Goal: Task Accomplishment & Management: Use online tool/utility

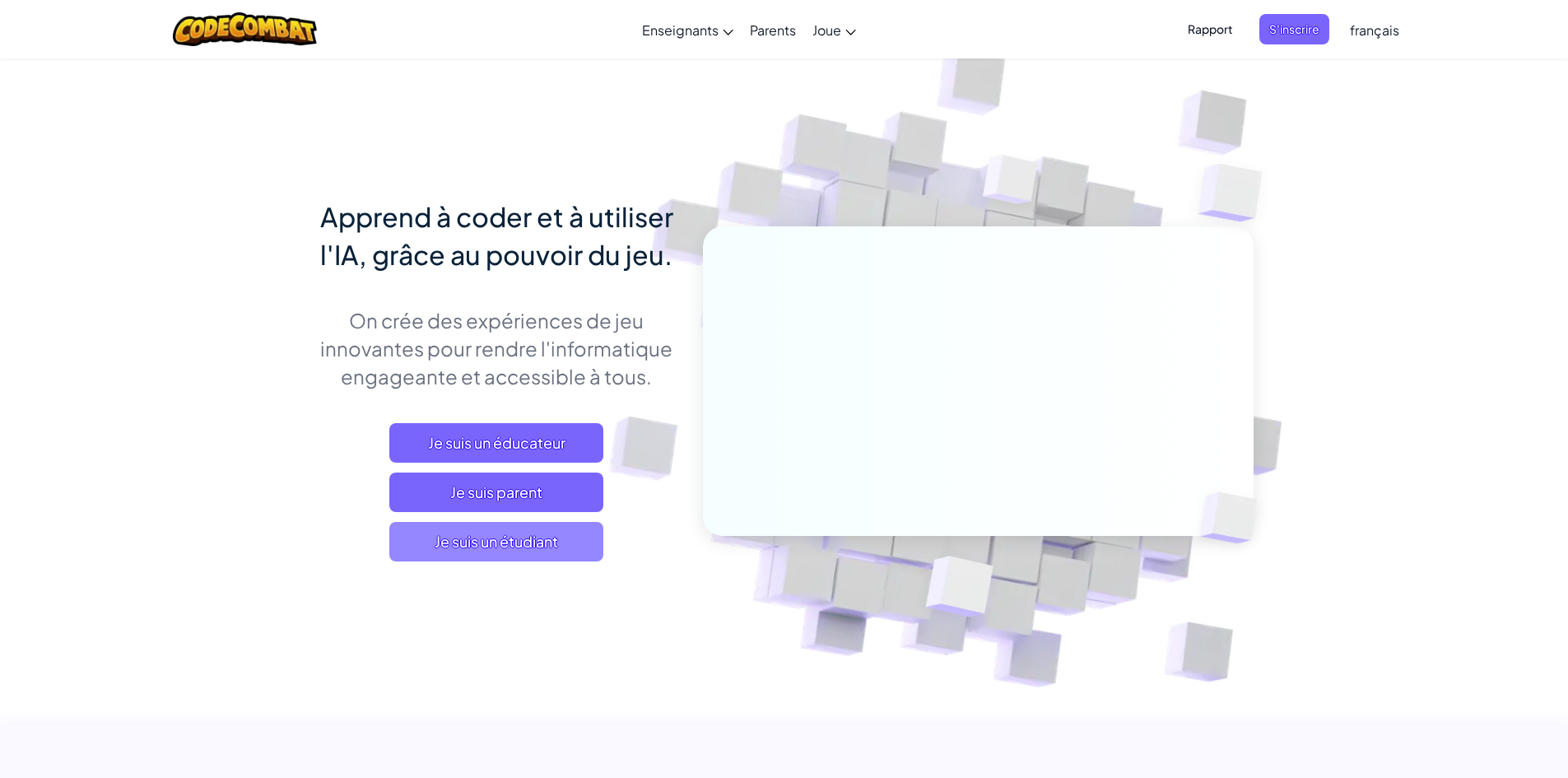
click at [512, 539] on font "Je suis un étudiant" at bounding box center [496, 540] width 124 height 19
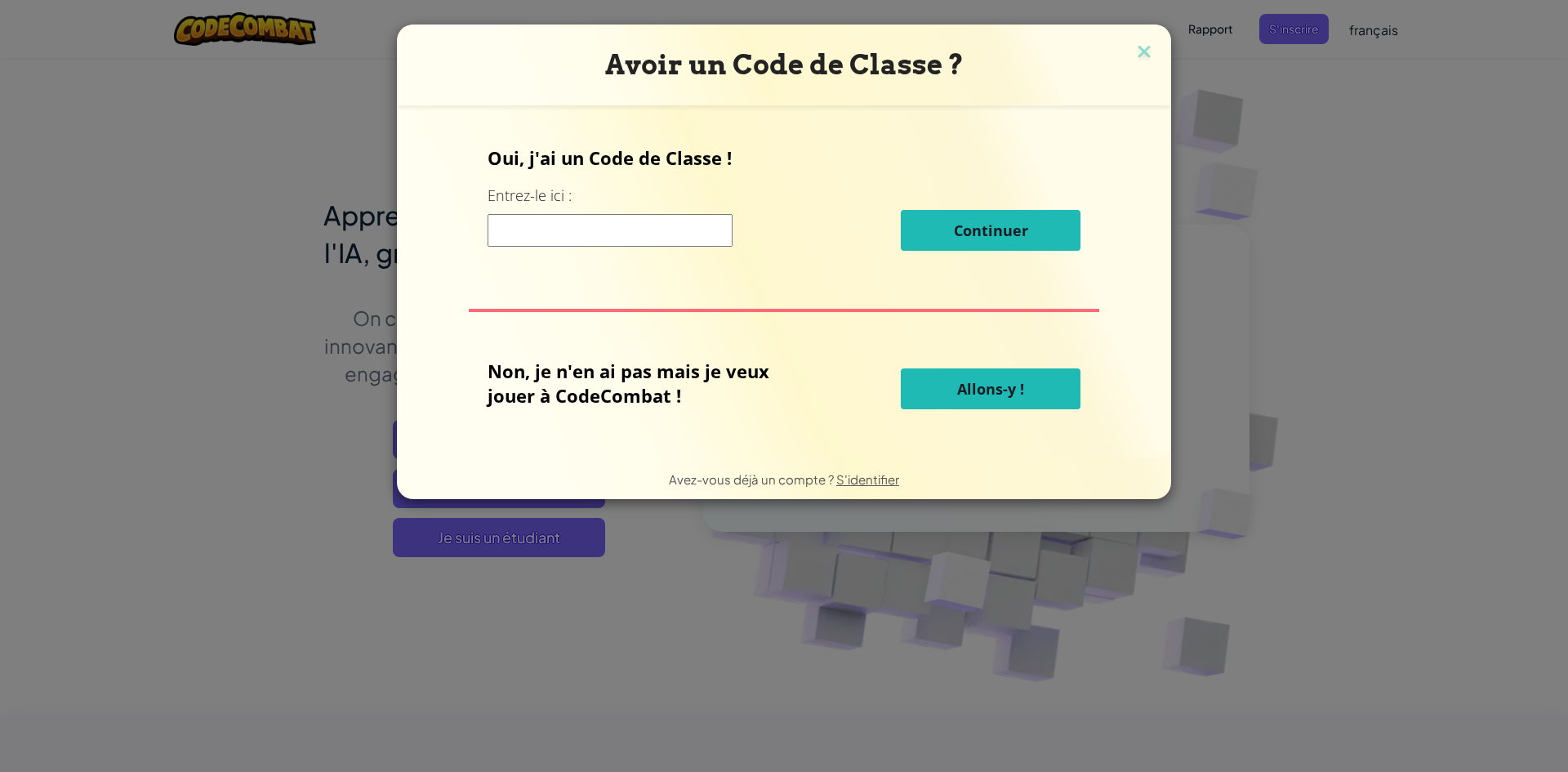
click at [598, 241] on input at bounding box center [609, 230] width 245 height 33
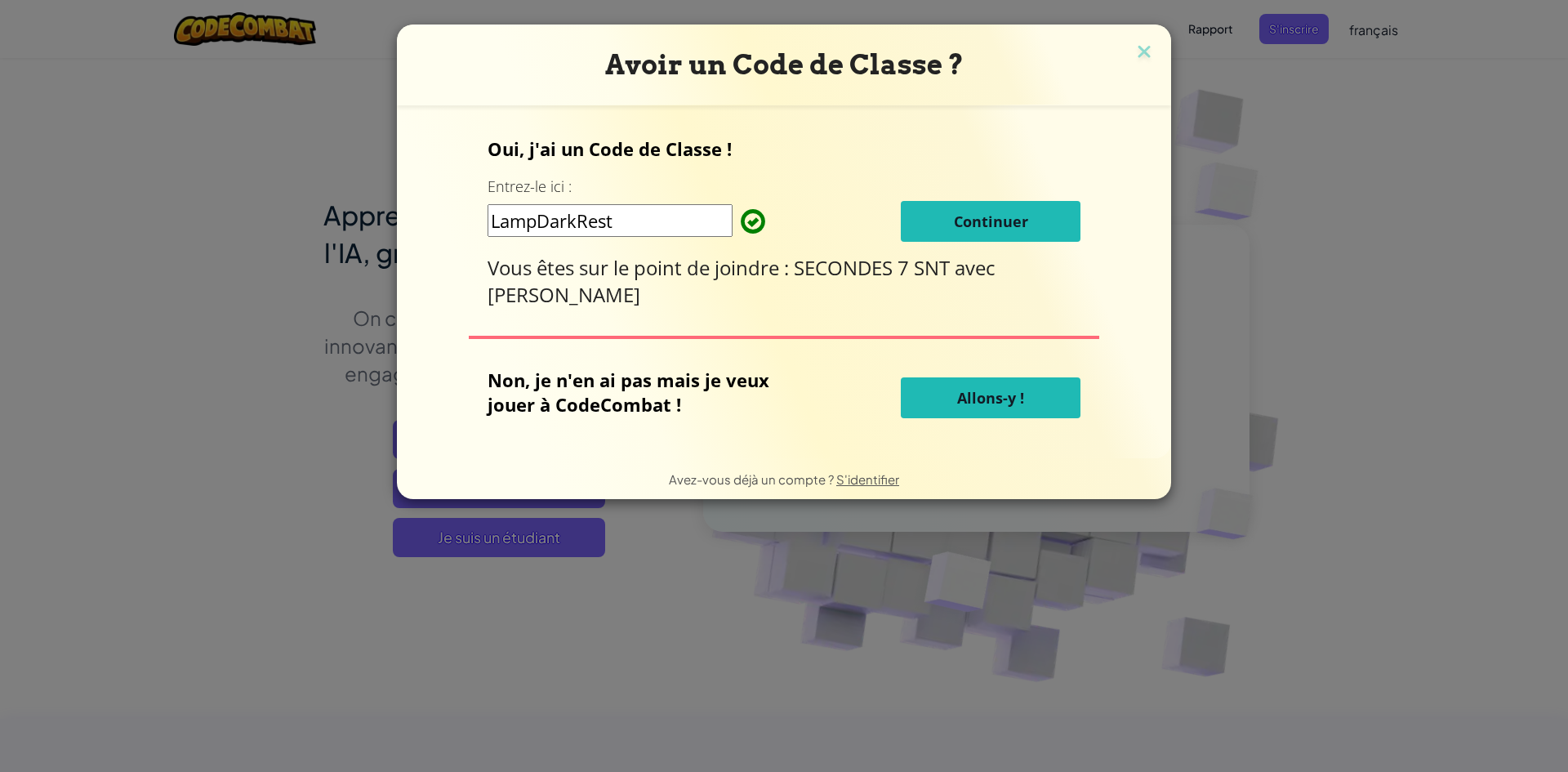
type input "LampDarkRest"
click at [1038, 217] on button "Continuer" at bounding box center [990, 222] width 180 height 41
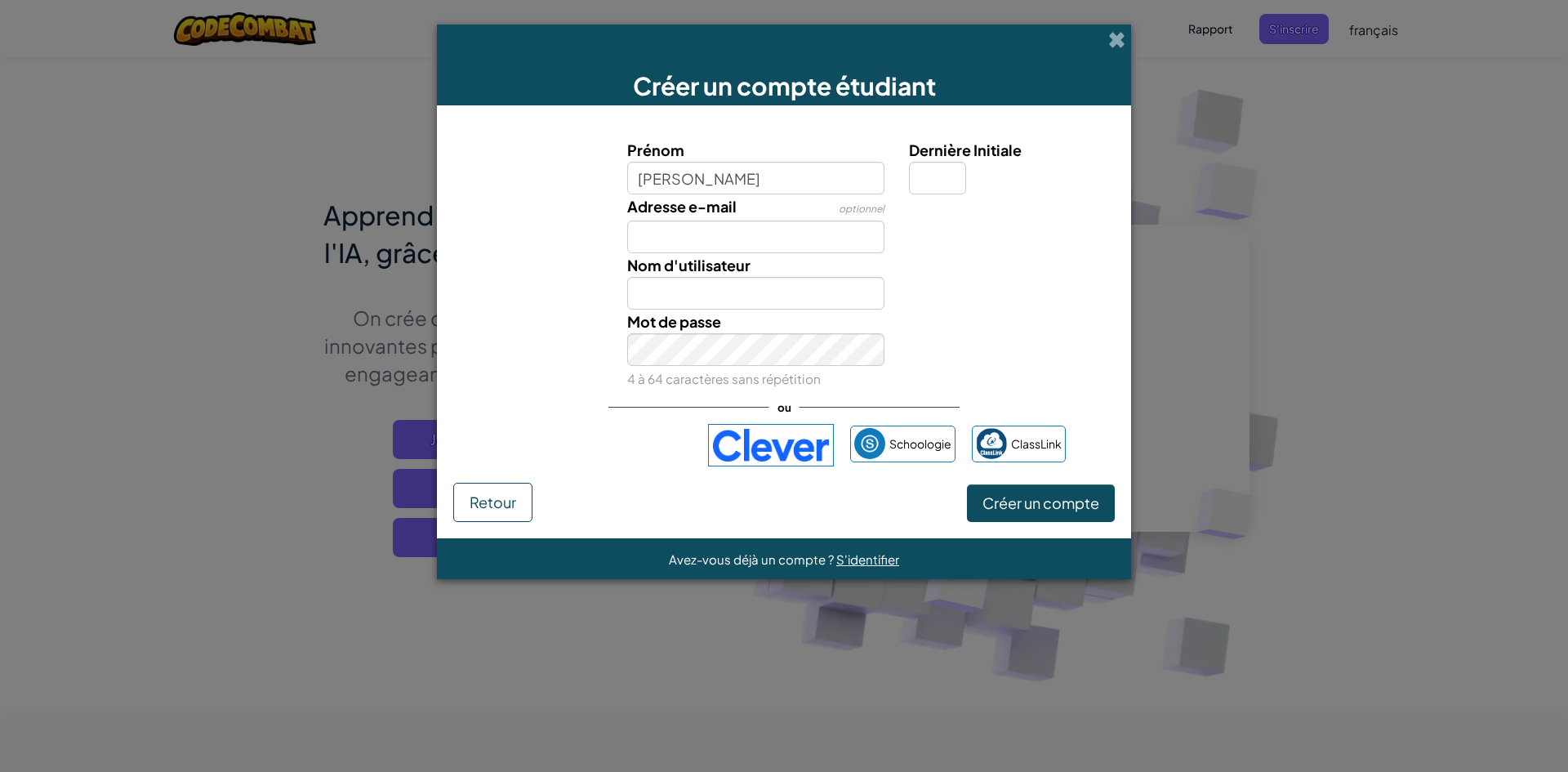
type input "Gwennolé"
click at [931, 179] on input "Dernière Initiale" at bounding box center [938, 178] width 57 height 33
click at [1055, 498] on font "Créer un compte" at bounding box center [1040, 502] width 117 height 19
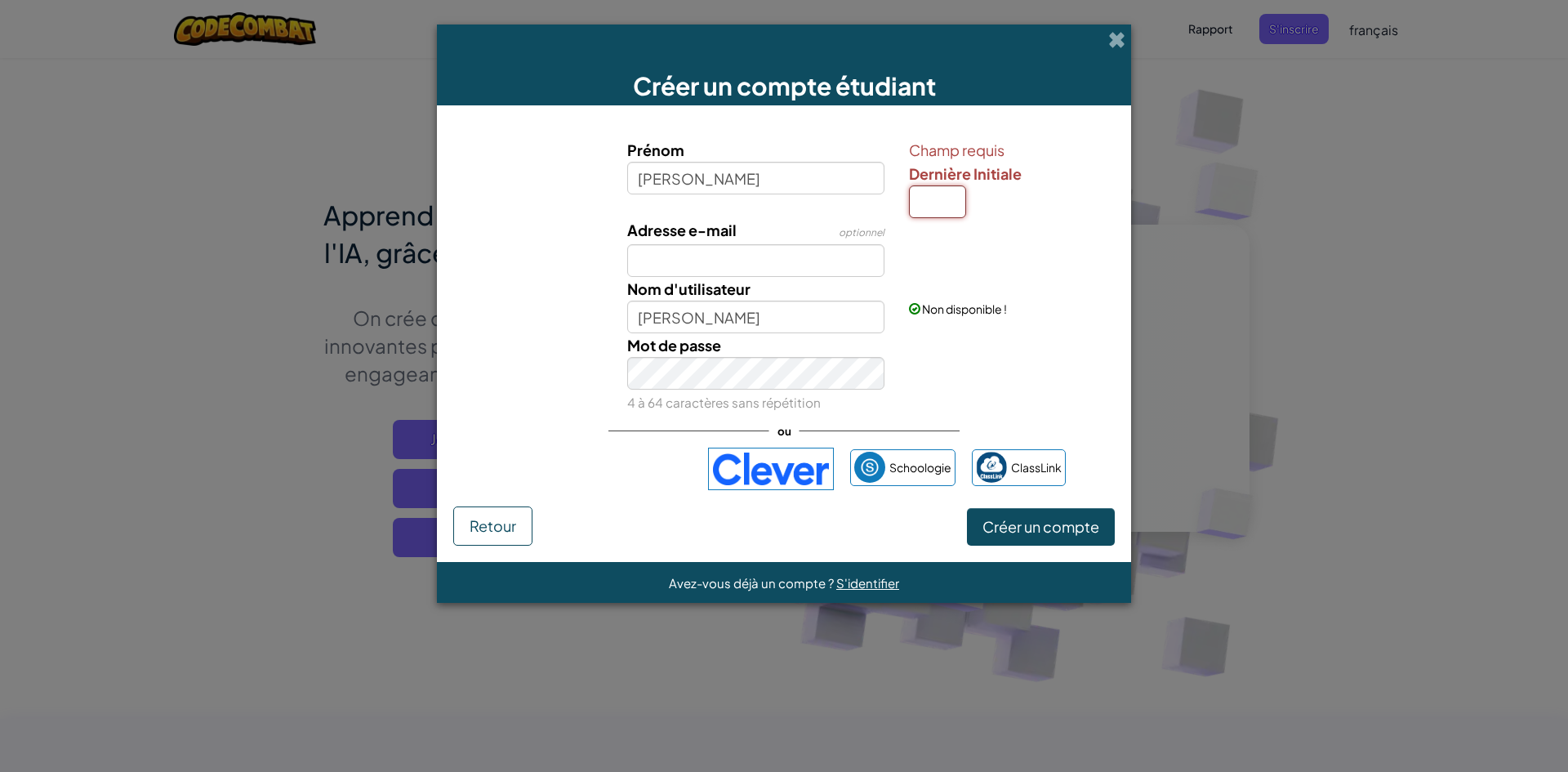
click at [931, 202] on input "Dernière Initiale" at bounding box center [938, 201] width 57 height 33
type input "P"
type input "GwennoléP"
click at [1028, 530] on font "Créer un compte" at bounding box center [1040, 525] width 117 height 19
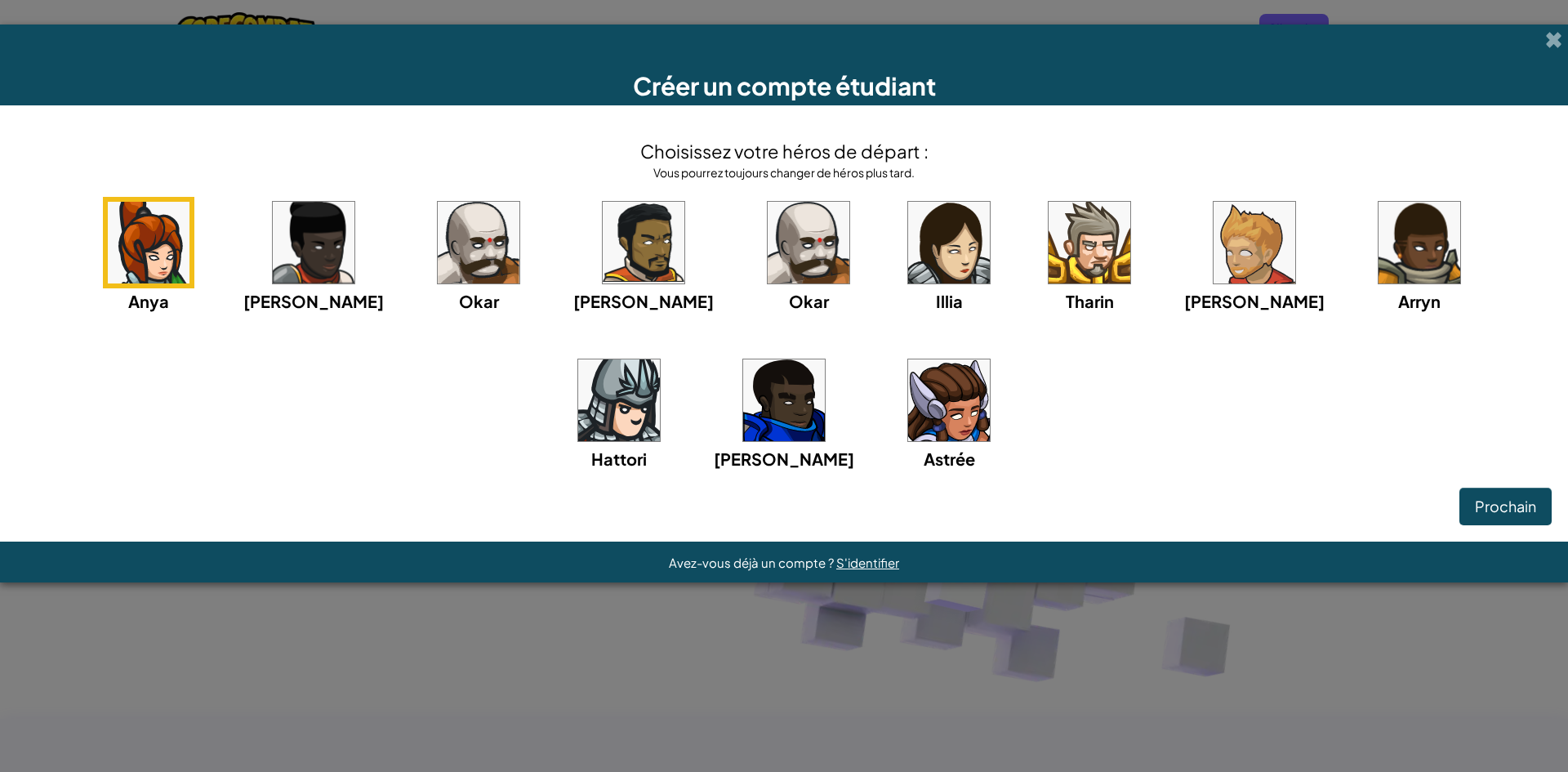
click at [660, 359] on img at bounding box center [619, 400] width 82 height 82
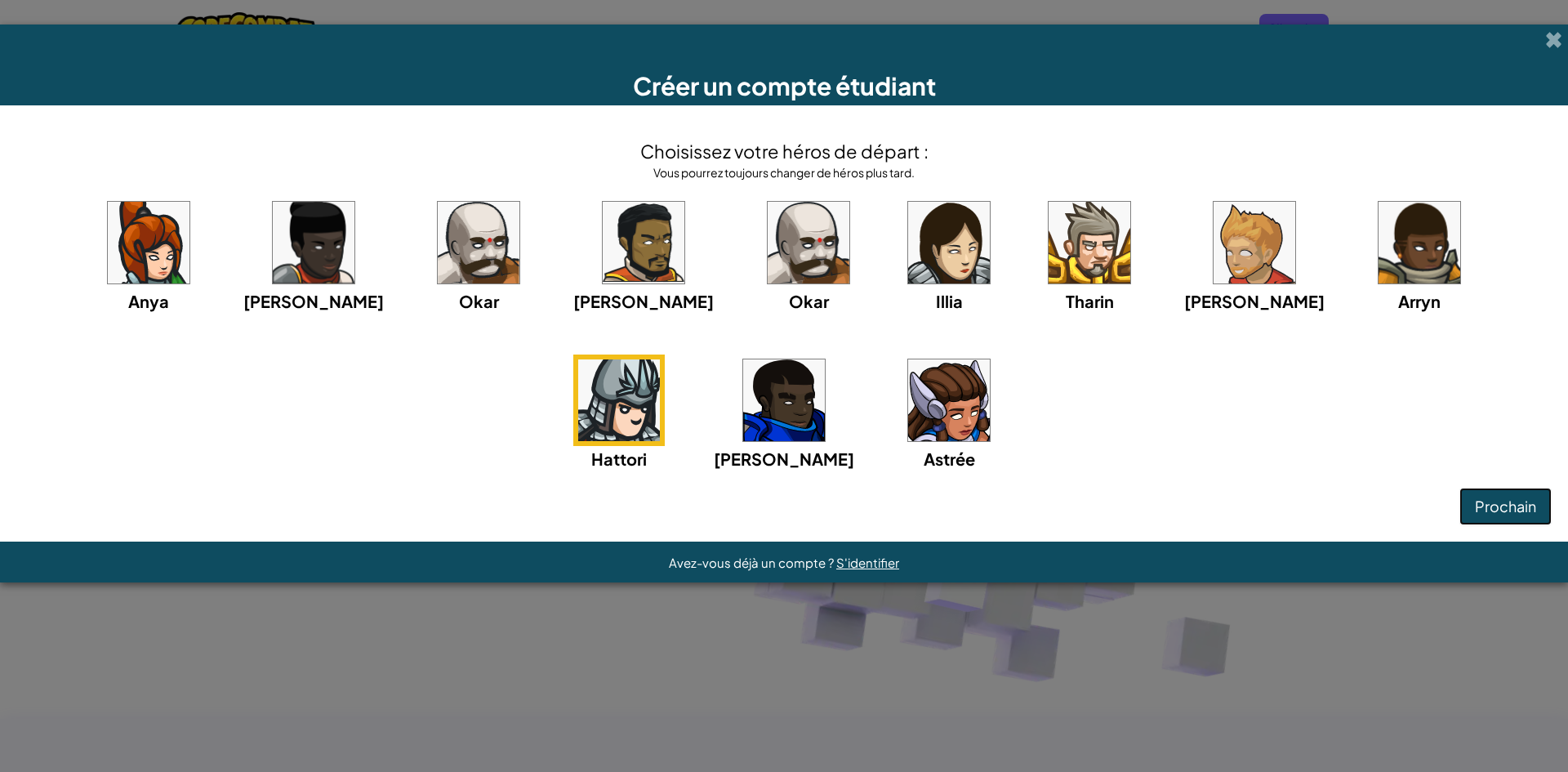
click at [1491, 500] on font "Prochain" at bounding box center [1505, 506] width 61 height 19
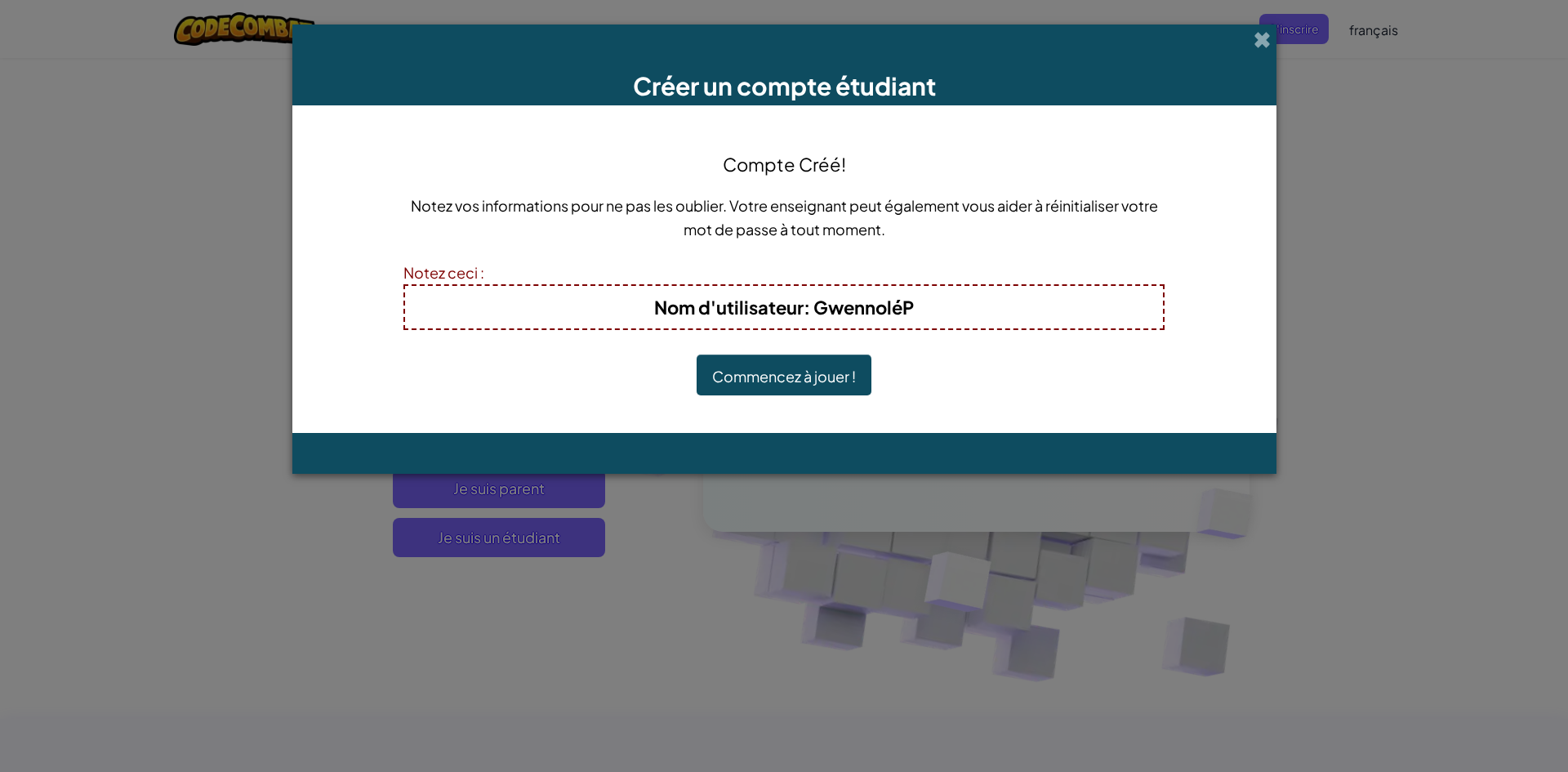
click at [825, 369] on font "Commencez à jouer !" at bounding box center [784, 376] width 143 height 19
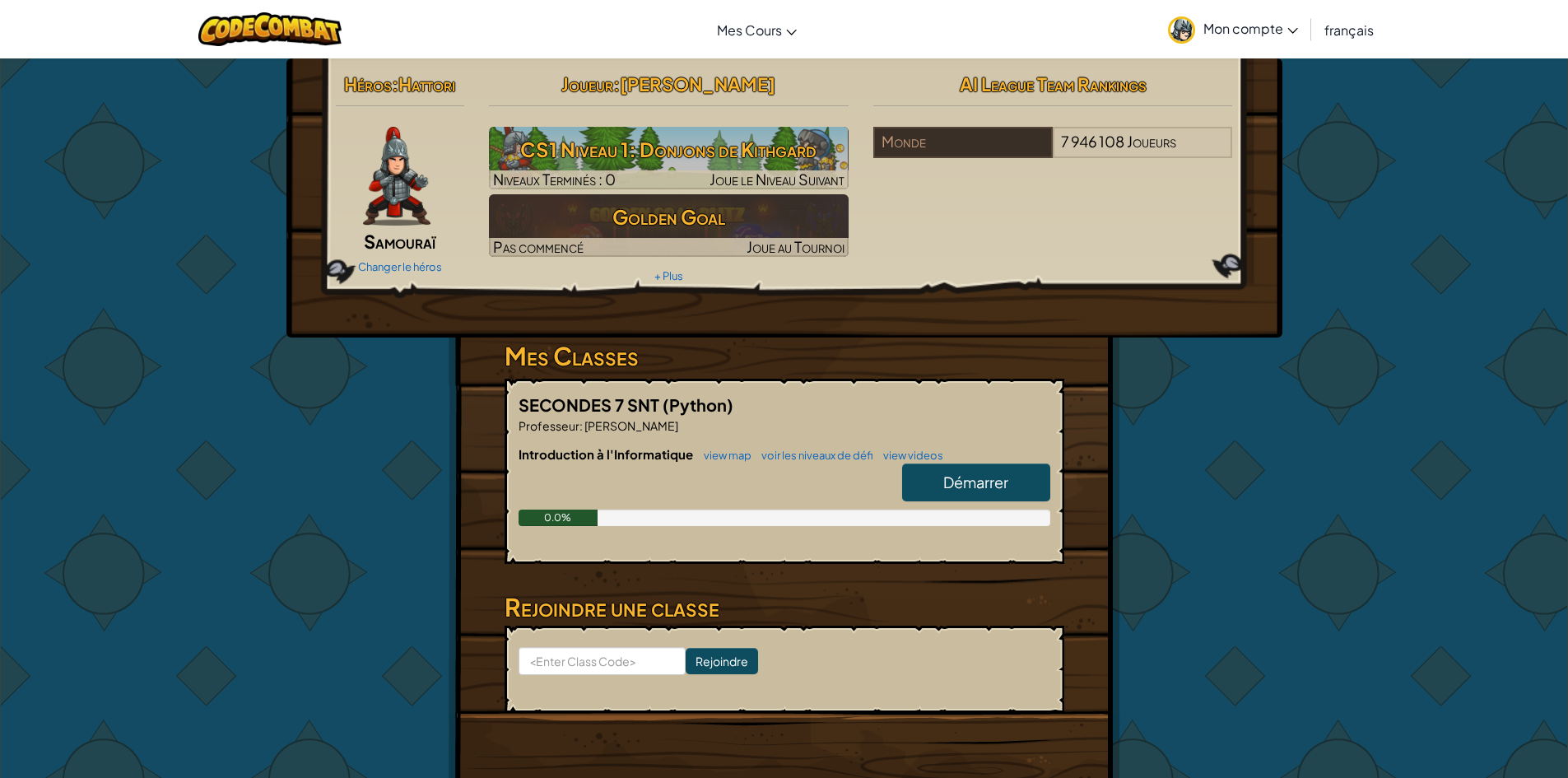
click at [992, 478] on span "Démarrer" at bounding box center [976, 481] width 65 height 19
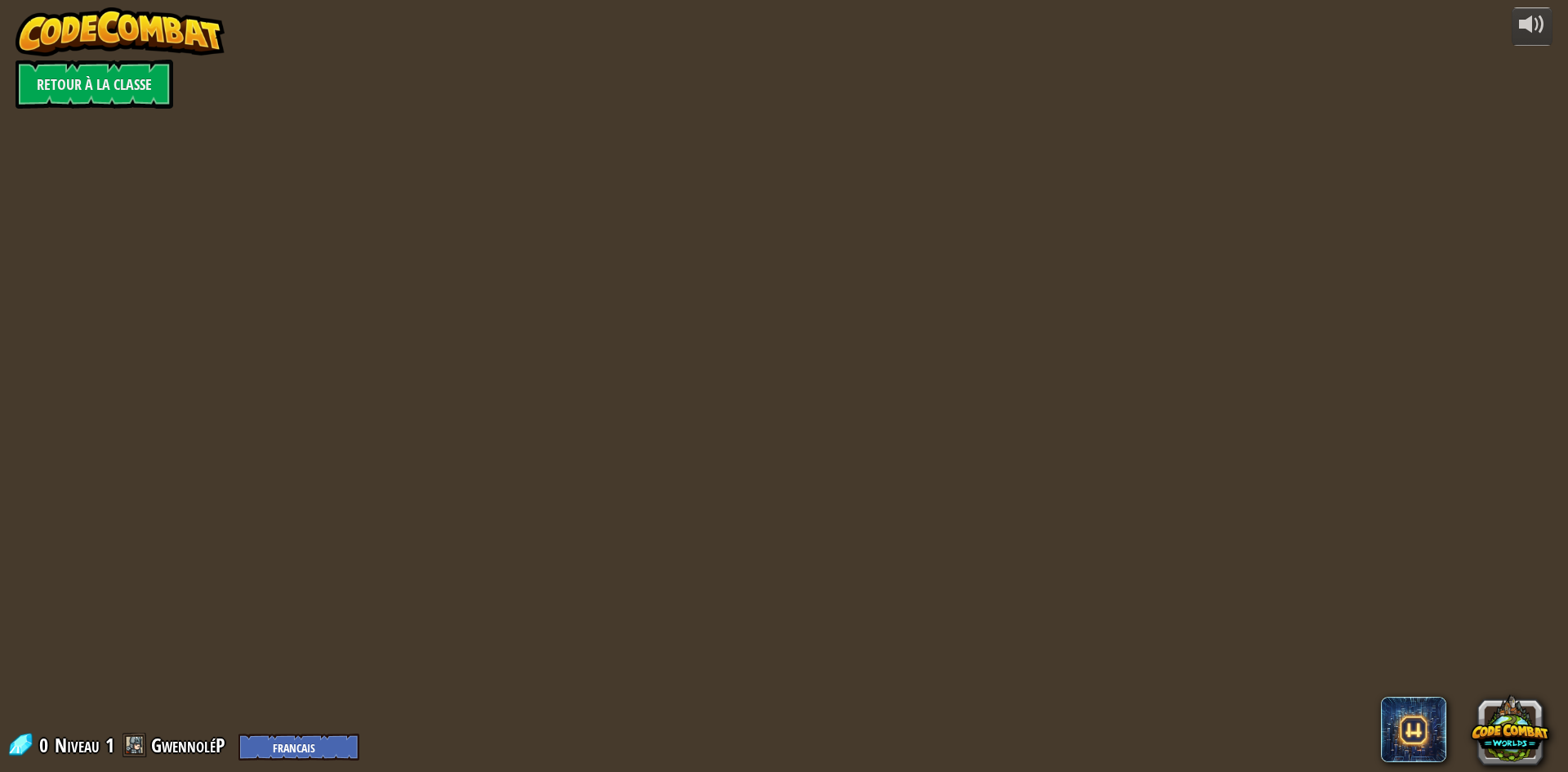
select select "fr"
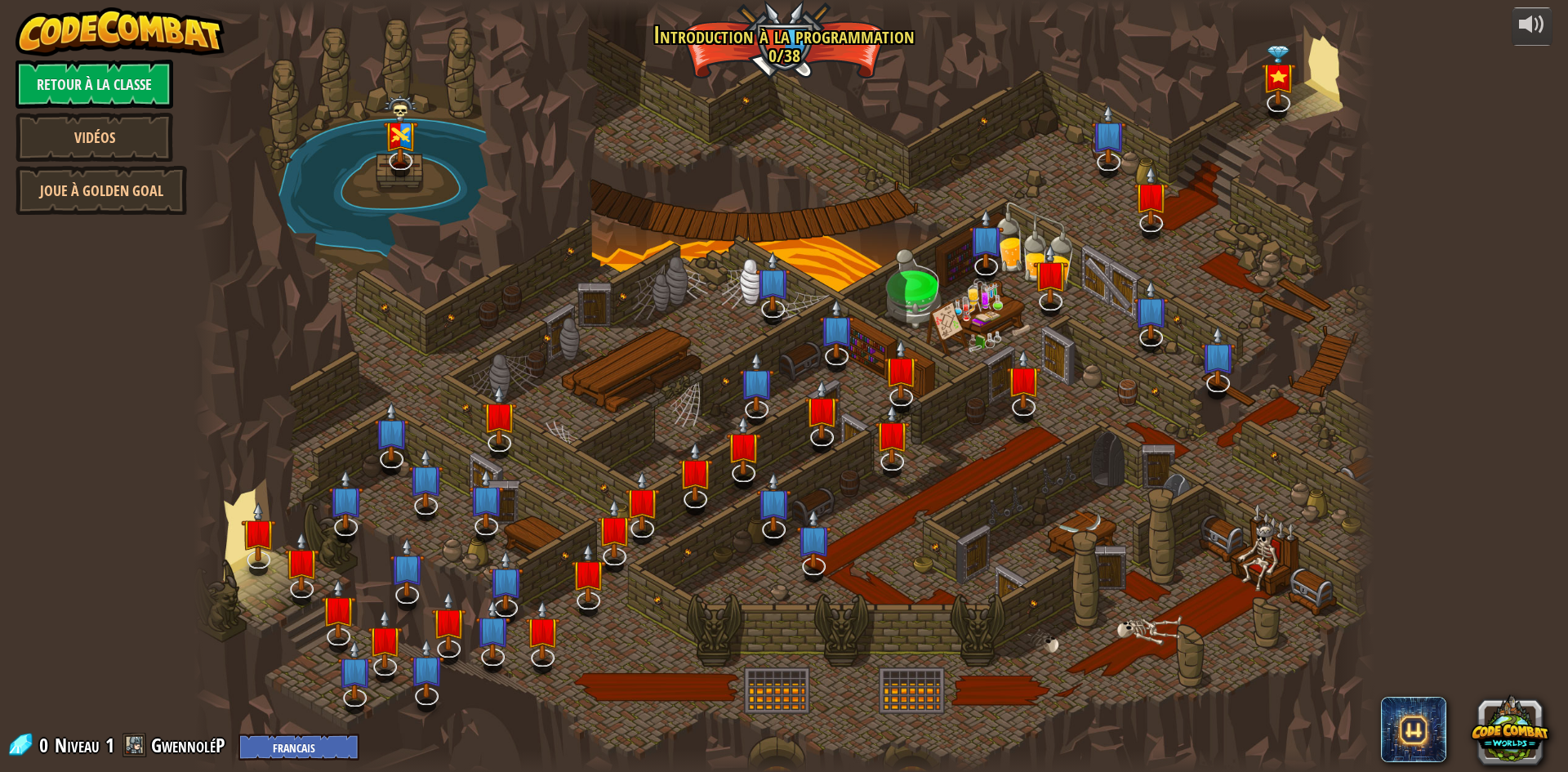
select select "fr"
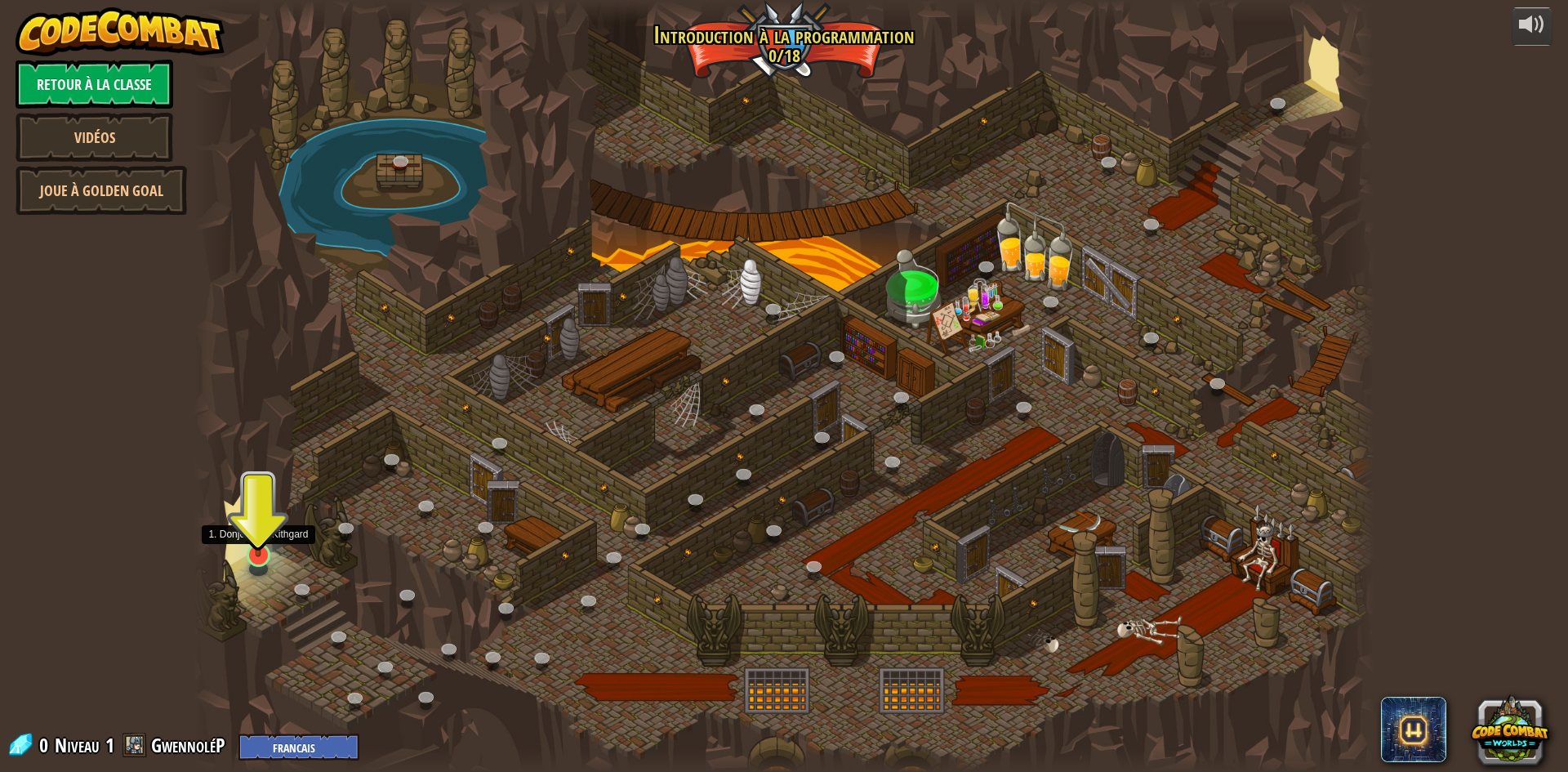
click at [251, 546] on img at bounding box center [258, 521] width 32 height 73
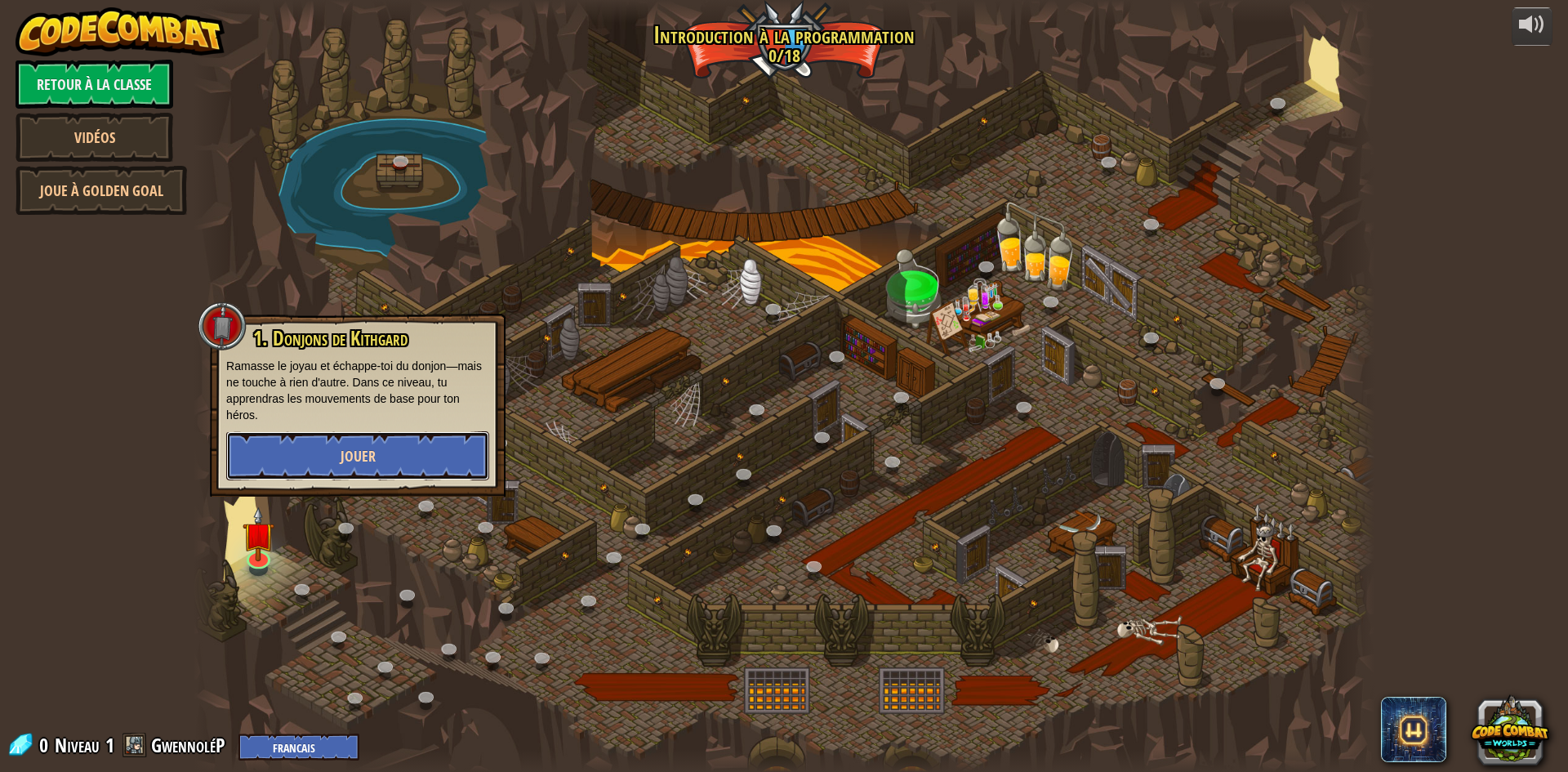
click at [408, 437] on button "Jouer" at bounding box center [357, 455] width 263 height 49
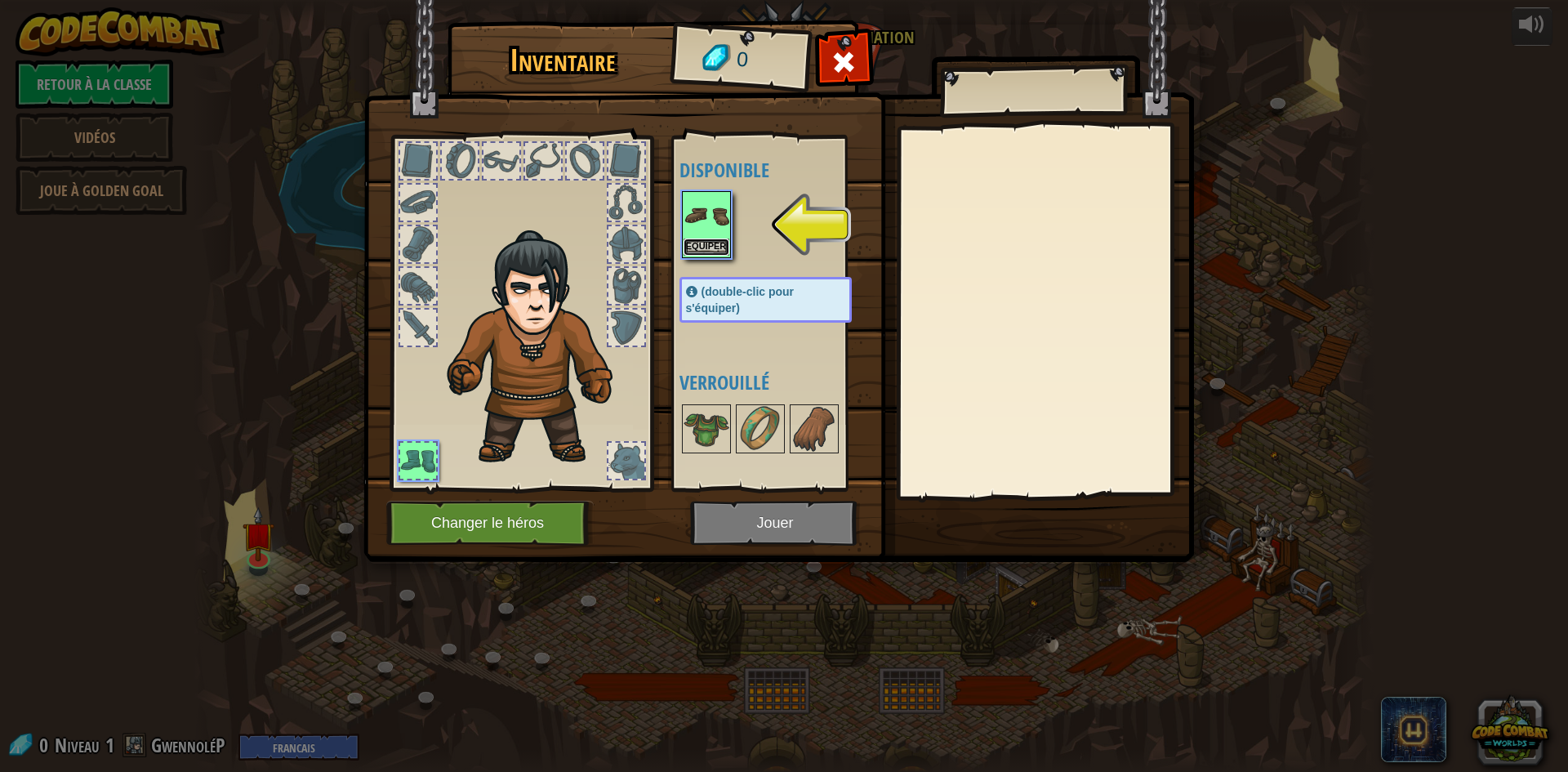
click at [703, 243] on button "Equiper" at bounding box center [706, 247] width 45 height 17
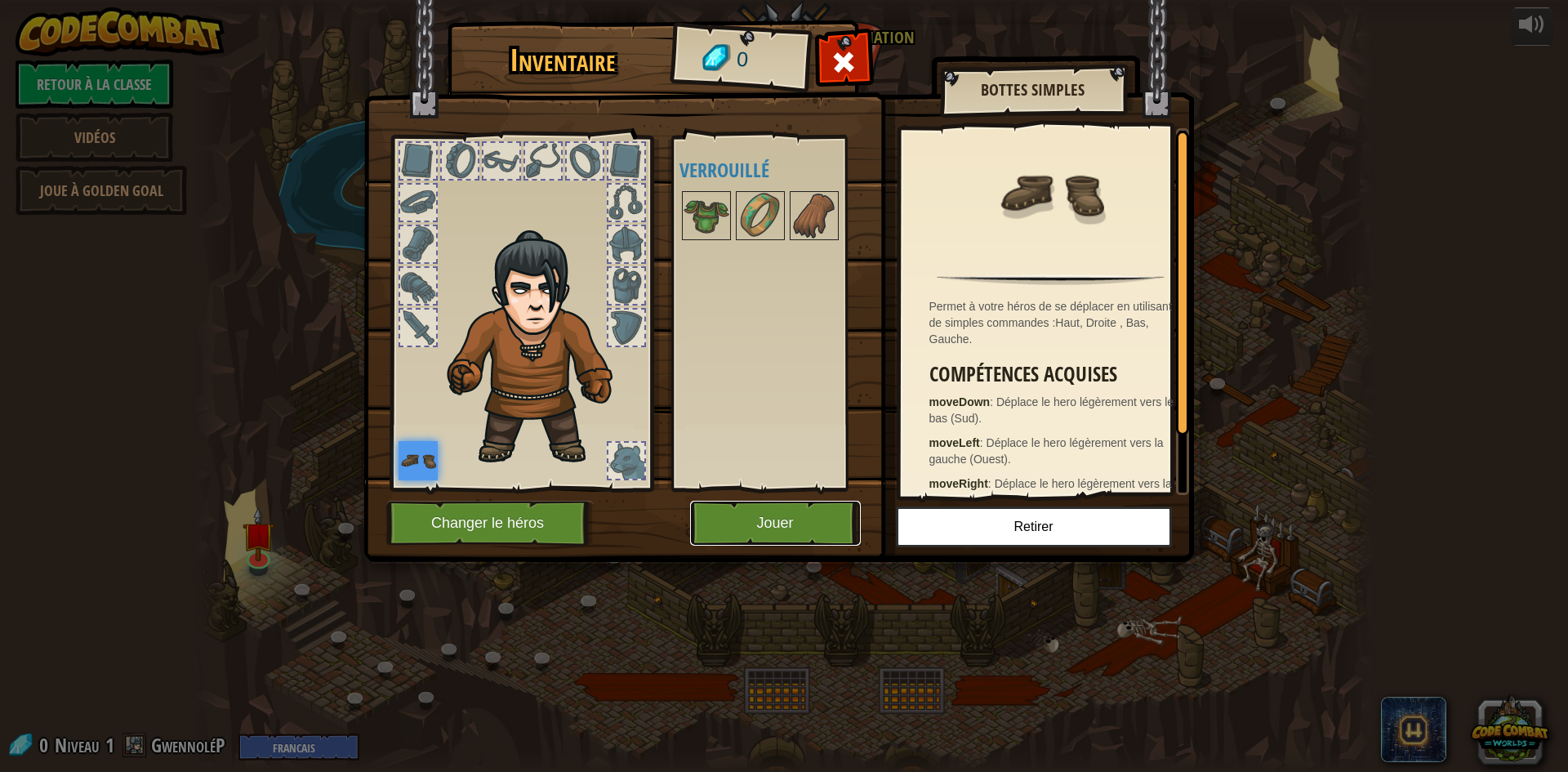
click at [771, 528] on button "Jouer" at bounding box center [776, 523] width 171 height 45
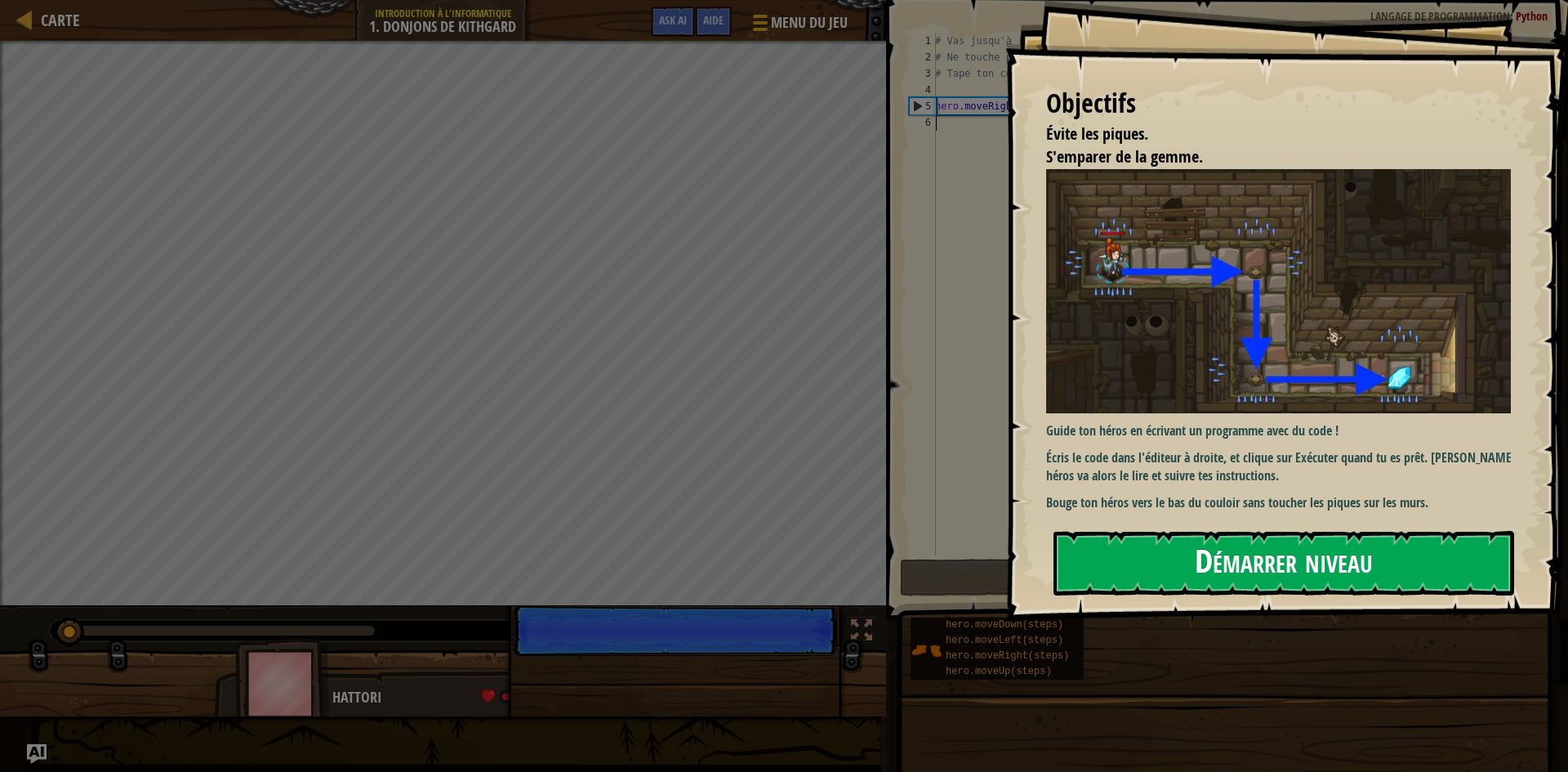
click at [1342, 565] on button "Démarrer niveau" at bounding box center [1283, 563] width 460 height 64
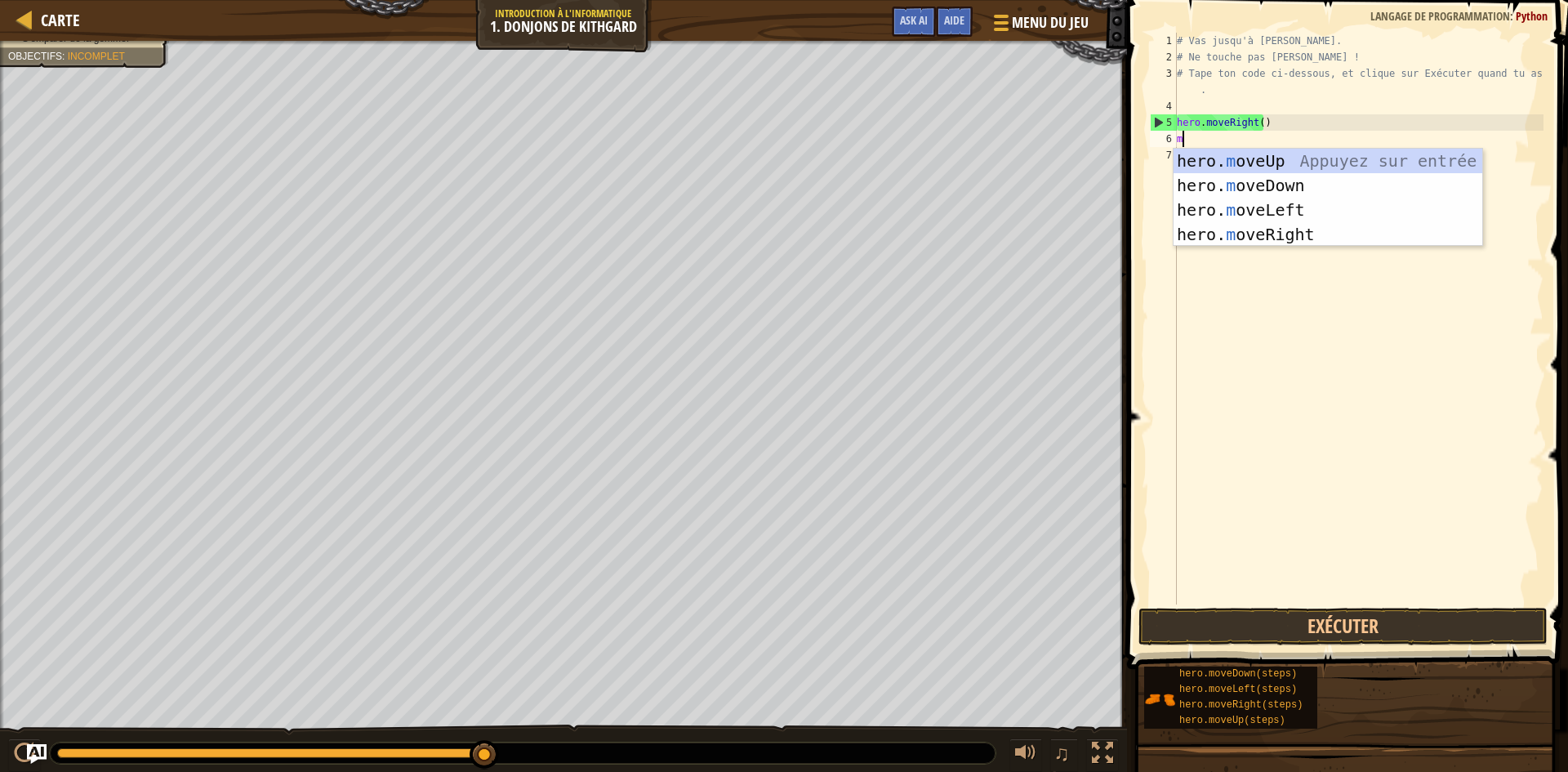
scroll to position [7, 0]
type textarea "move"
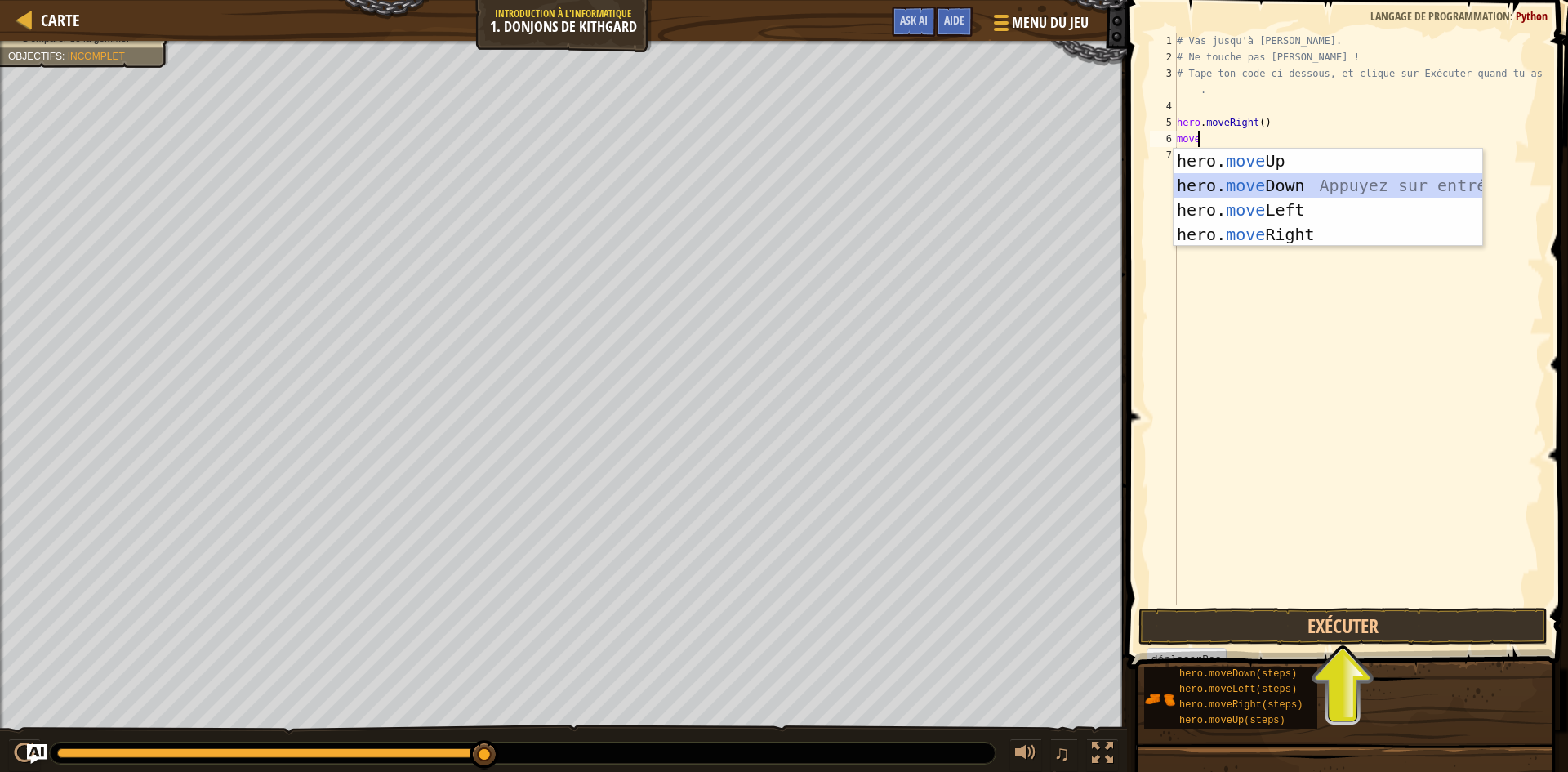
click at [1358, 189] on div "hero. move Up Appuyez sur entrée hero. move Down Appuyez sur entrée hero. move …" at bounding box center [1328, 222] width 309 height 147
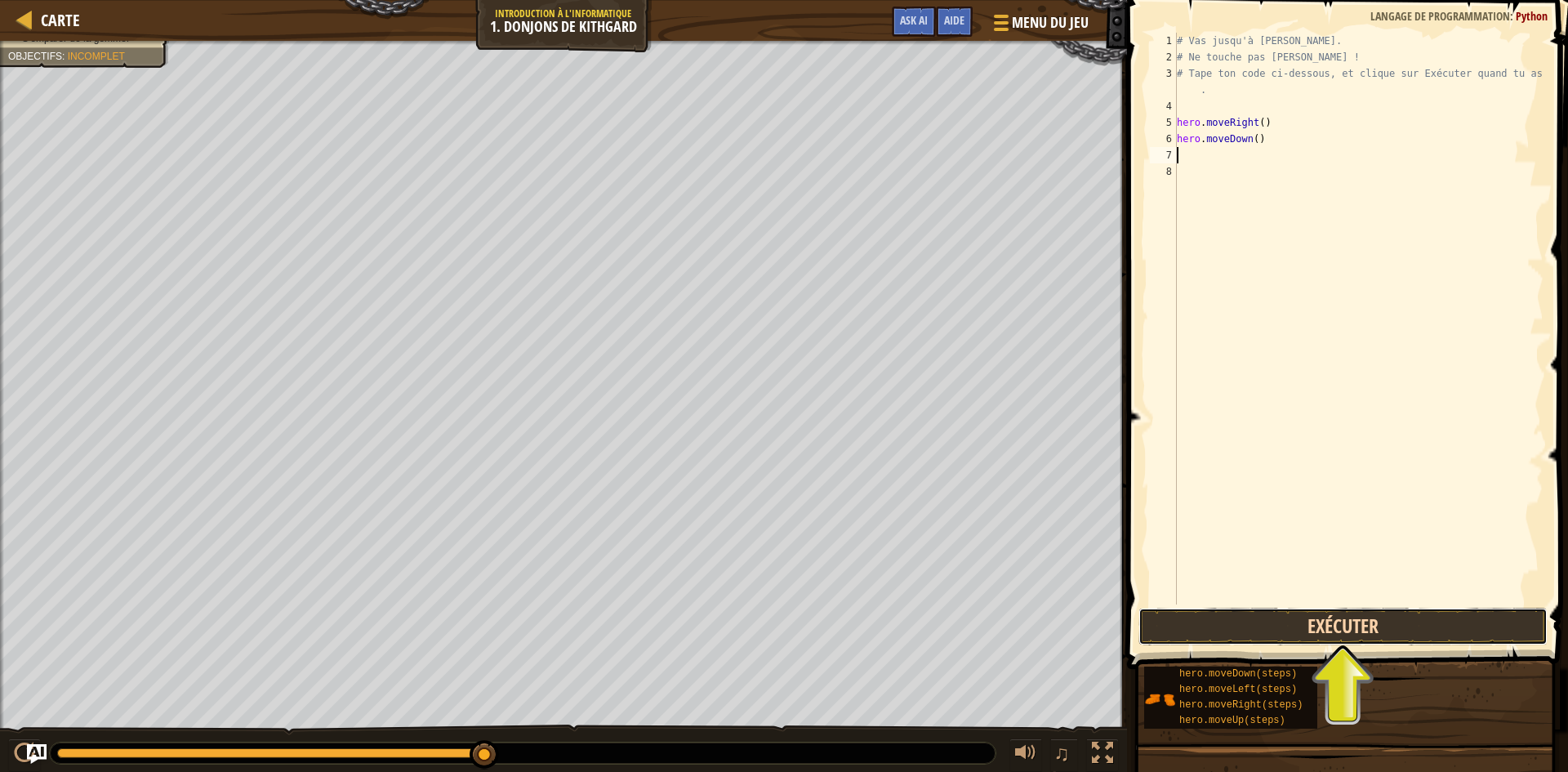
click at [1405, 616] on button "Exécuter" at bounding box center [1342, 626] width 409 height 37
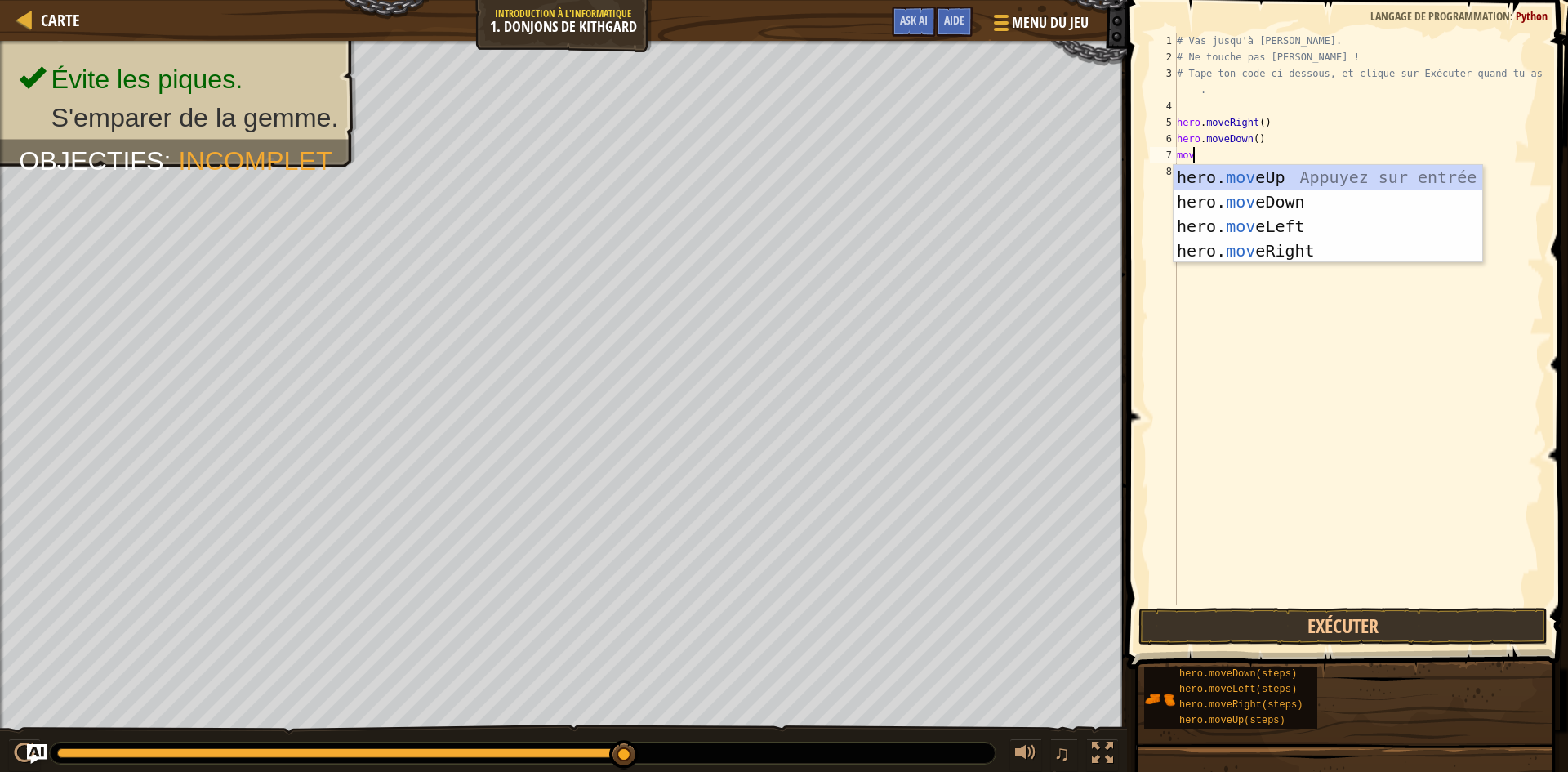
type textarea "move"
click at [1298, 246] on div "hero. move Up Appuyez sur entrée hero. move Down Appuyez sur entrée hero. move …" at bounding box center [1328, 238] width 309 height 147
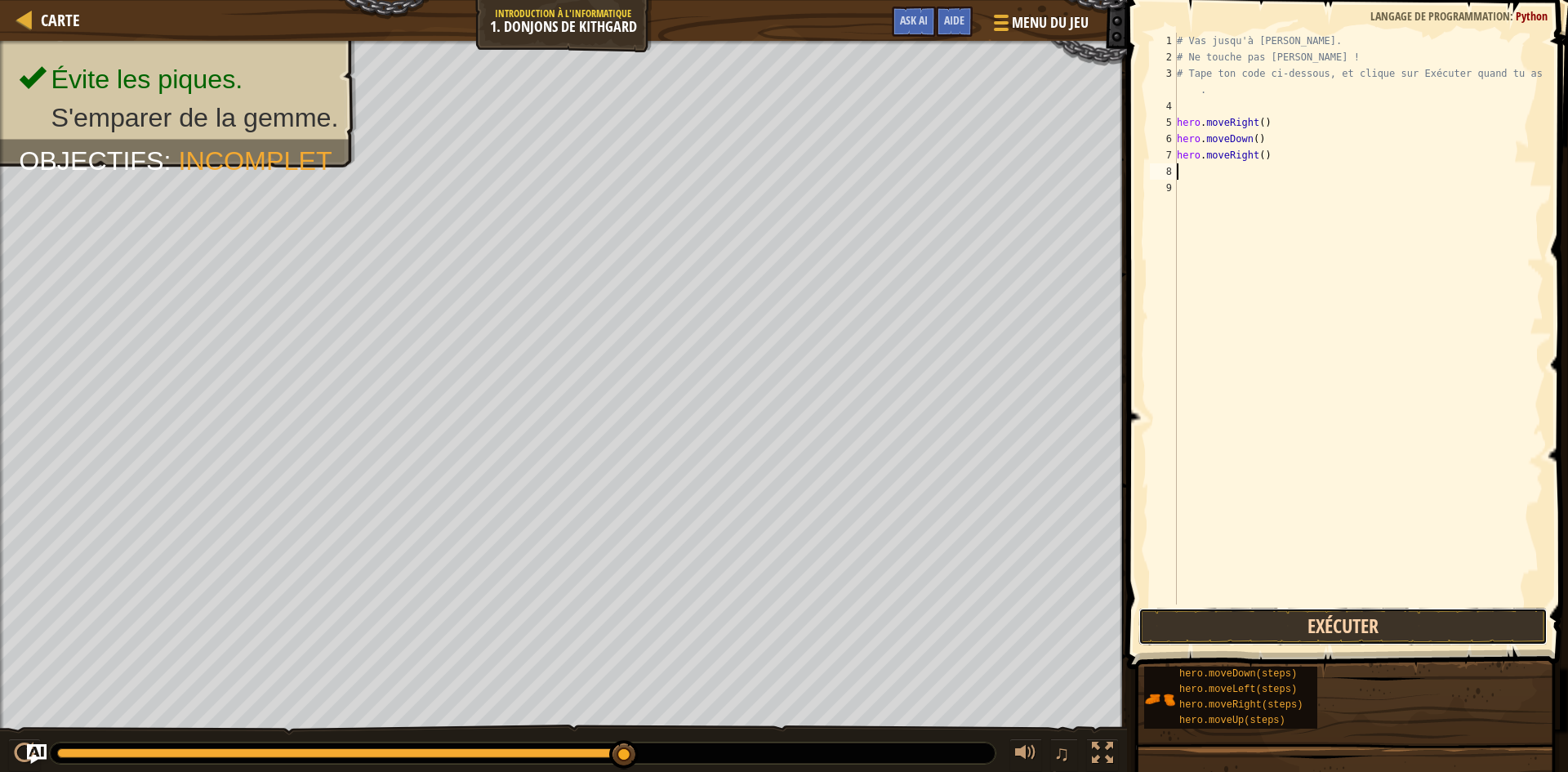
click at [1342, 620] on button "Exécuter" at bounding box center [1342, 626] width 409 height 37
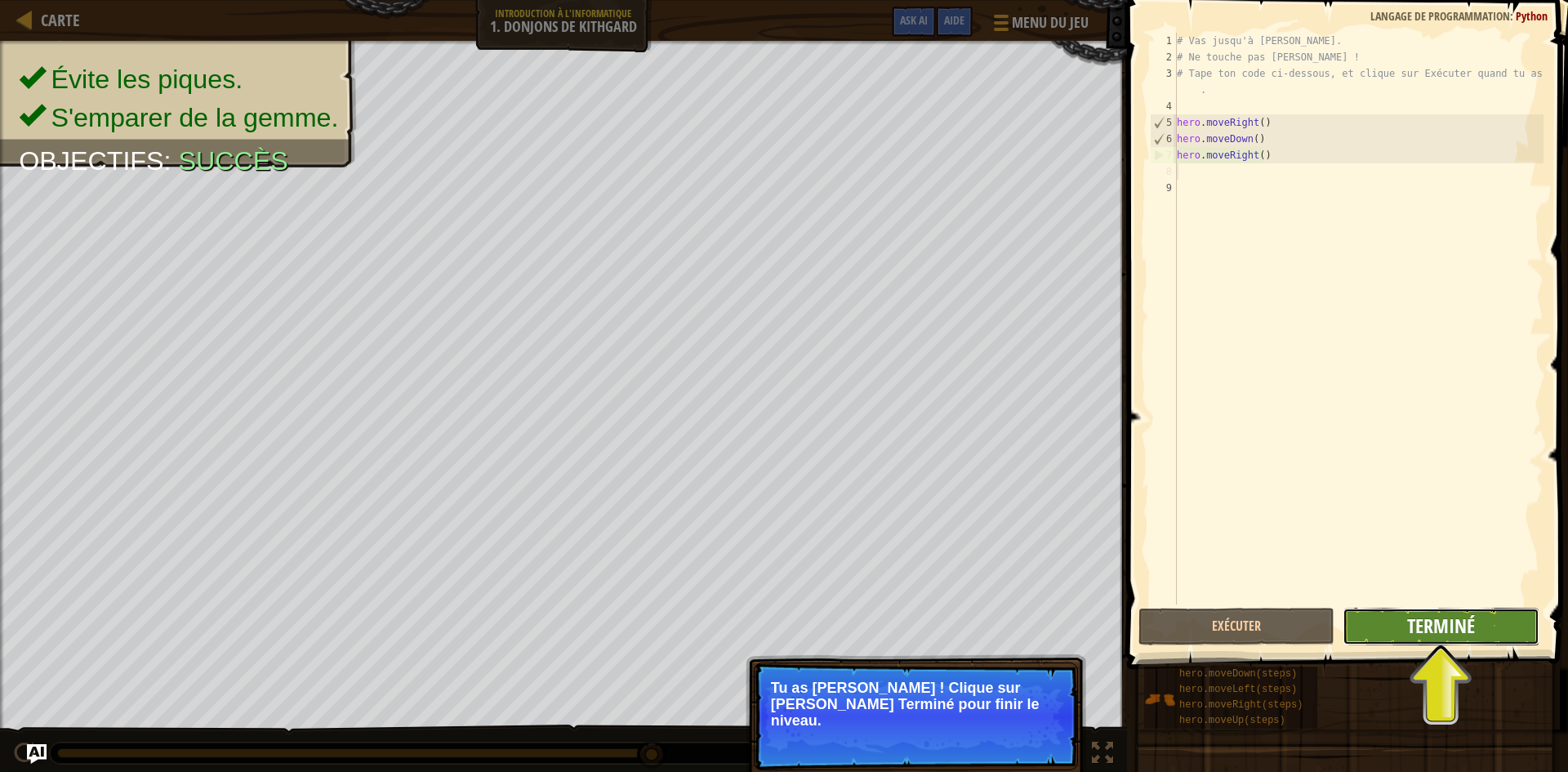
click at [1443, 632] on span "Terminé" at bounding box center [1441, 625] width 68 height 26
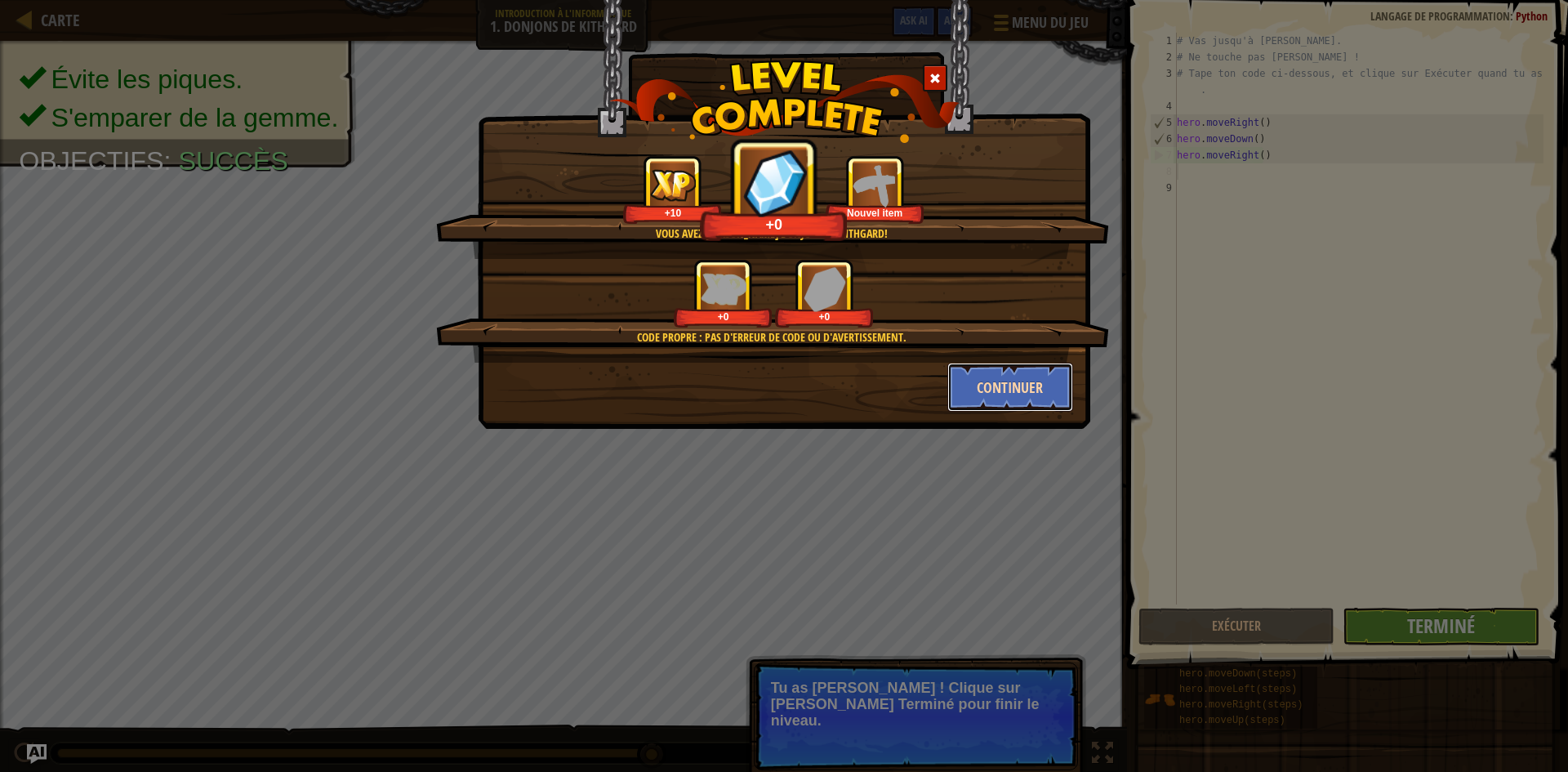
click at [985, 372] on button "Continuer" at bounding box center [1011, 386] width 126 height 49
